Goal: Task Accomplishment & Management: Complete application form

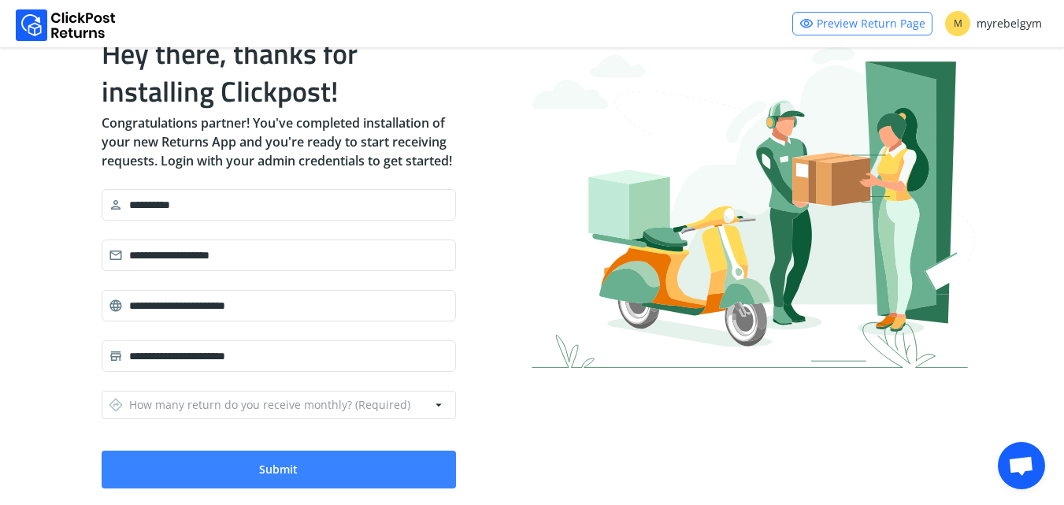
scroll to position [116, 0]
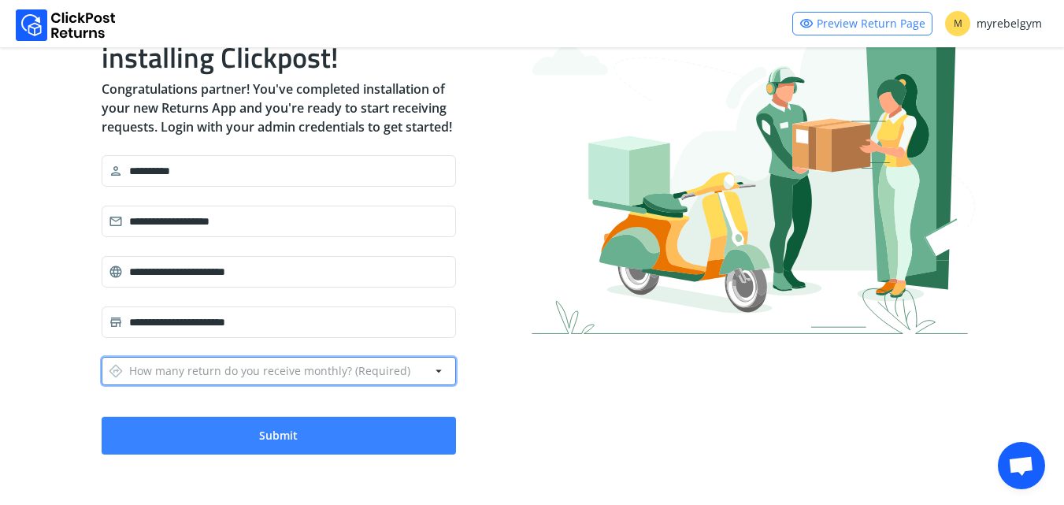
click at [255, 372] on div "directions How many return do you receive monthly? (Required)" at bounding box center [260, 371] width 302 height 22
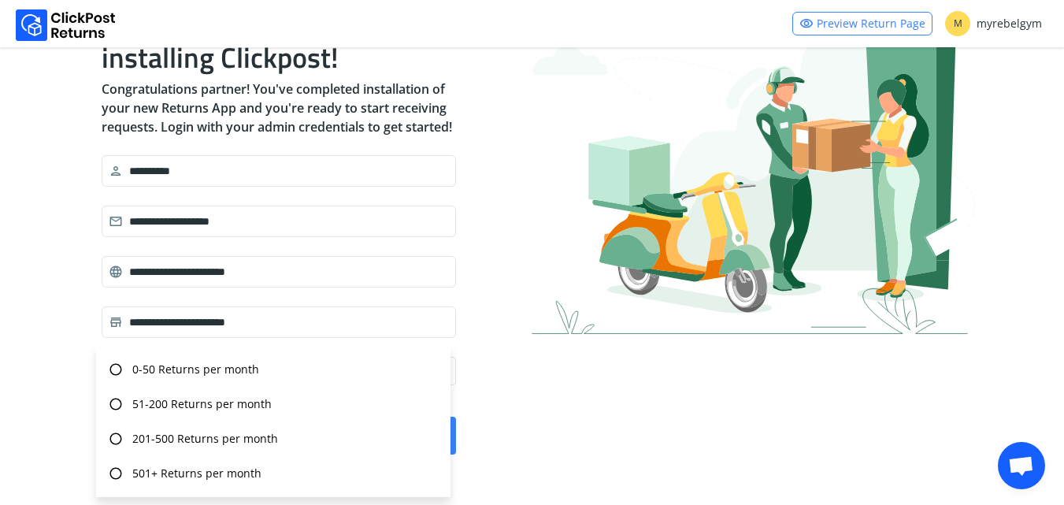
click at [0, 383] on div "**********" at bounding box center [532, 227] width 1064 height 554
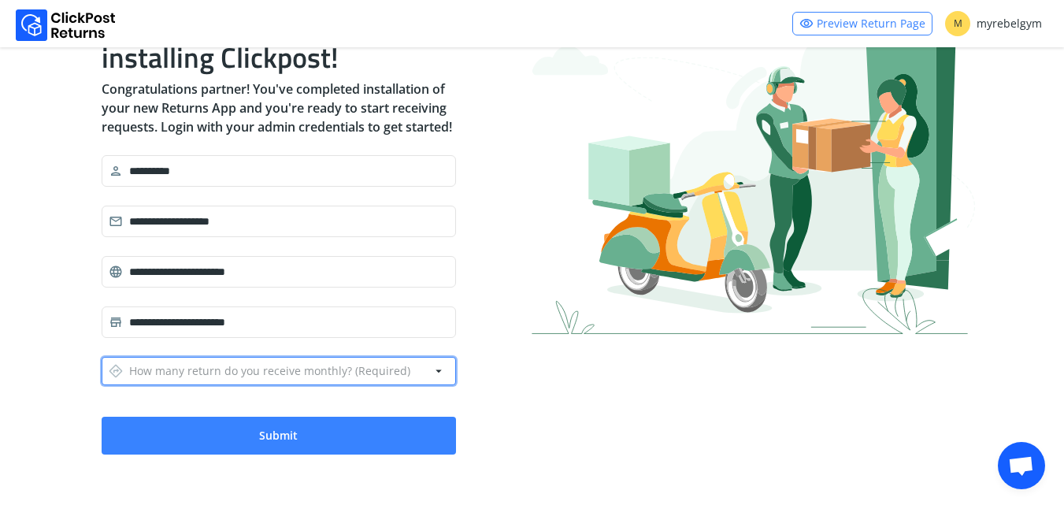
click at [203, 372] on div "directions How many return do you receive monthly? (Required)" at bounding box center [260, 371] width 302 height 22
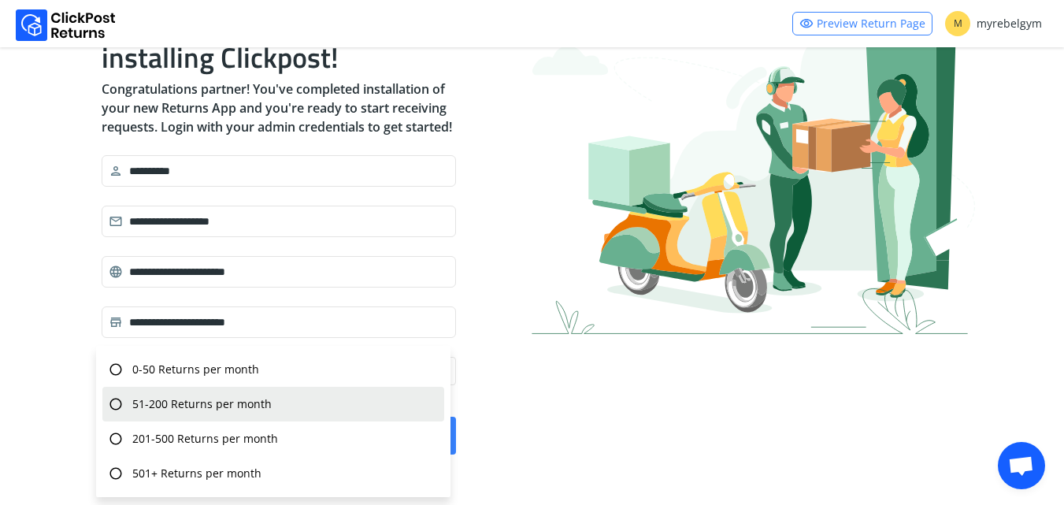
click at [200, 405] on span "51-200 Returns per month" at bounding box center [201, 404] width 139 height 16
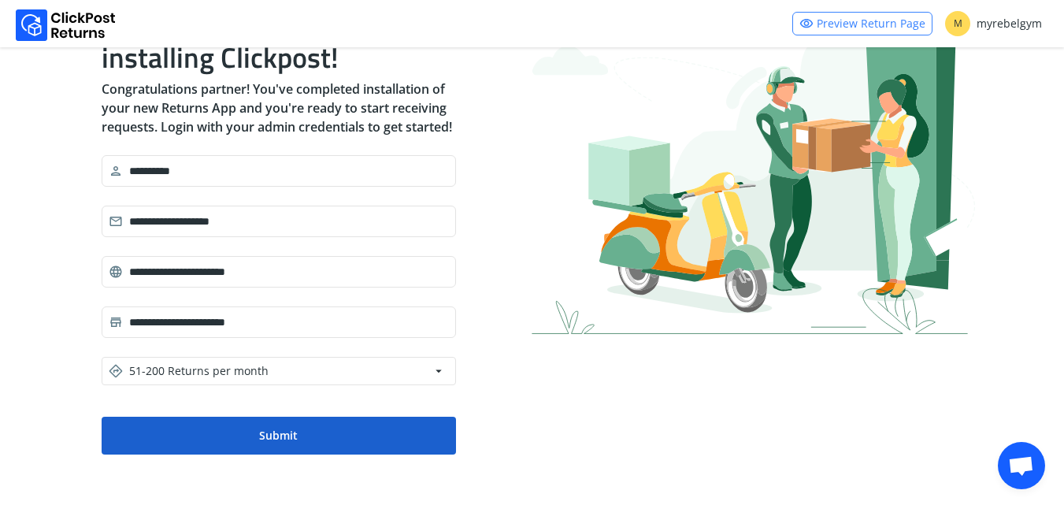
click at [209, 449] on button "Submit" at bounding box center [279, 436] width 354 height 38
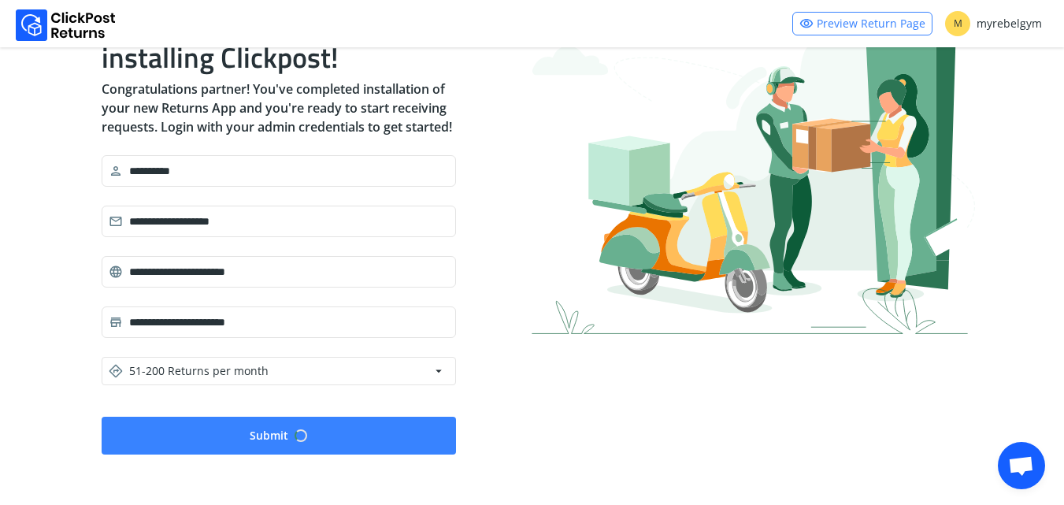
scroll to position [0, 0]
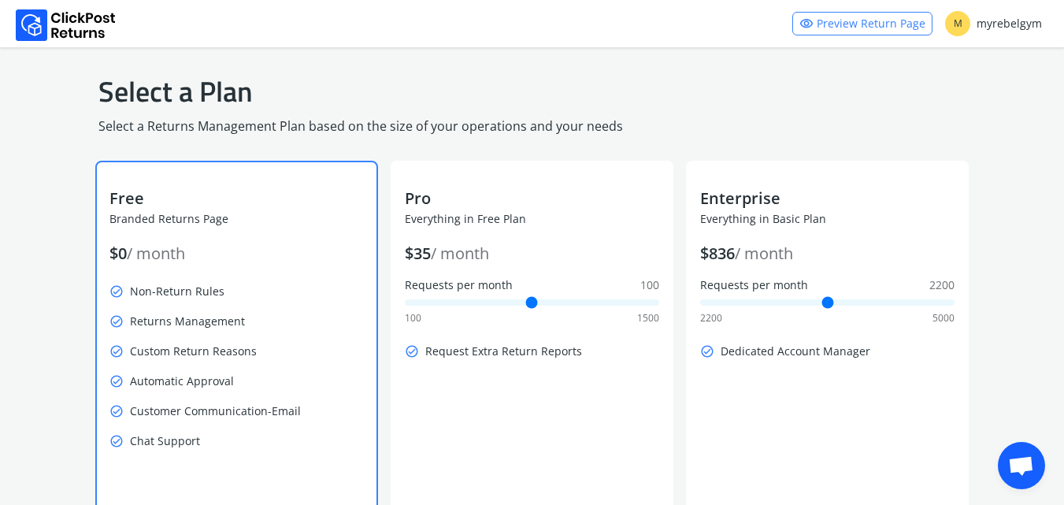
click at [209, 449] on p "check_circle Chat Support" at bounding box center [236, 441] width 254 height 22
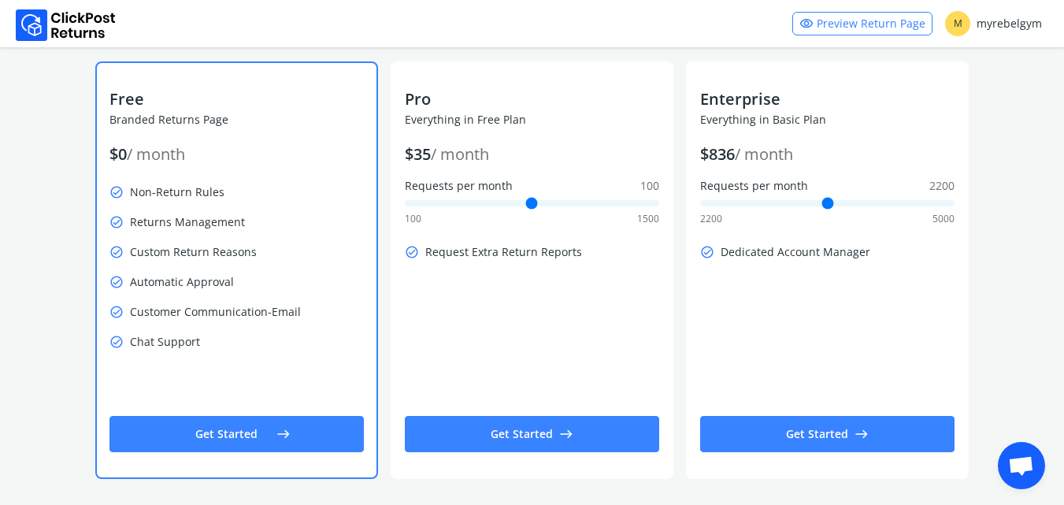
scroll to position [105, 0]
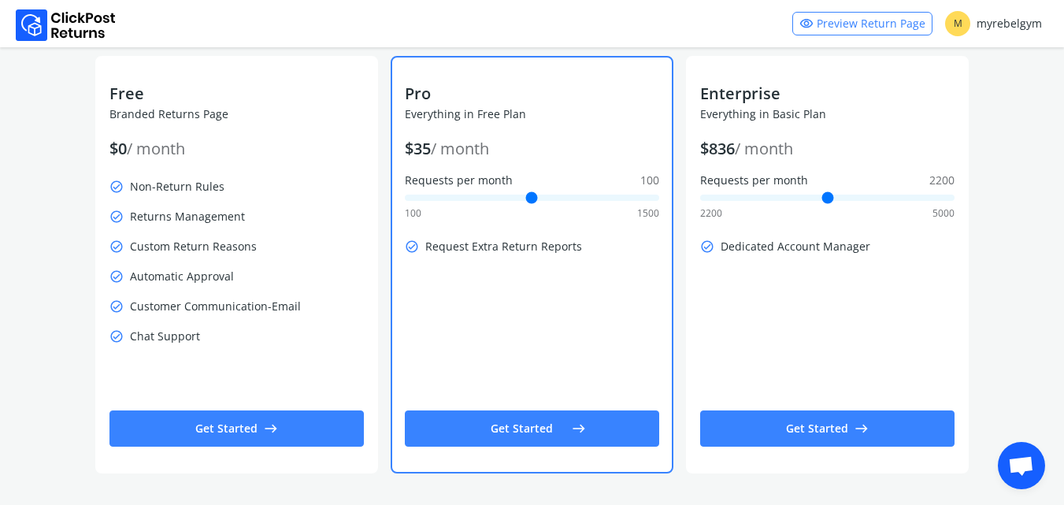
click at [460, 201] on input "Requests per month 100" at bounding box center [532, 197] width 254 height 6
drag, startPoint x: 473, startPoint y: 199, endPoint x: 398, endPoint y: 202, distance: 75.6
type input "***"
click at [405, 201] on input "Requests per month 100" at bounding box center [532, 197] width 254 height 6
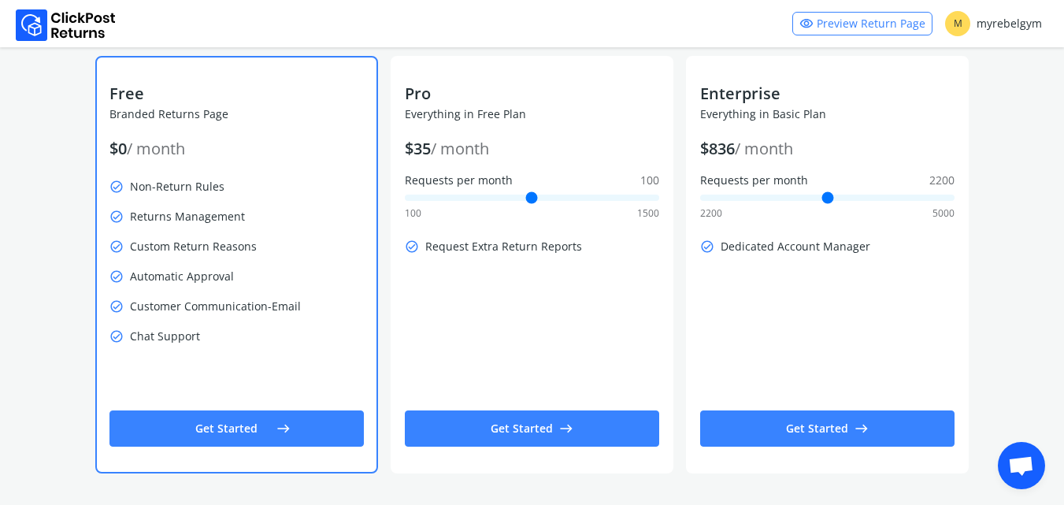
click at [267, 420] on button "Get Started east" at bounding box center [236, 428] width 254 height 36
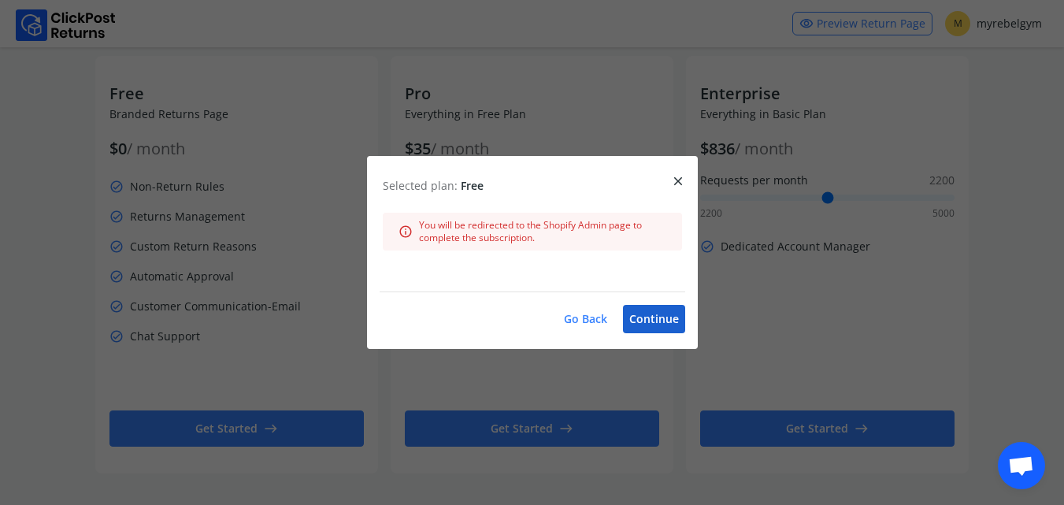
click at [650, 332] on button "Continue" at bounding box center [654, 319] width 62 height 28
click at [650, 322] on button "Continue" at bounding box center [654, 319] width 62 height 28
